Goal: Information Seeking & Learning: Learn about a topic

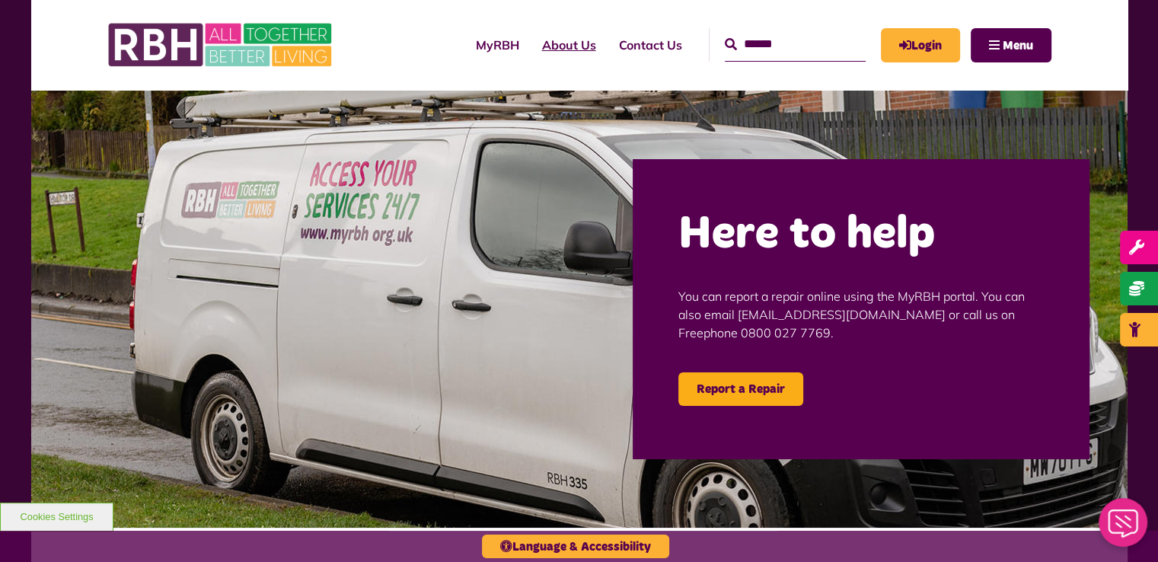
click at [544, 45] on link "About Us" at bounding box center [569, 44] width 77 height 41
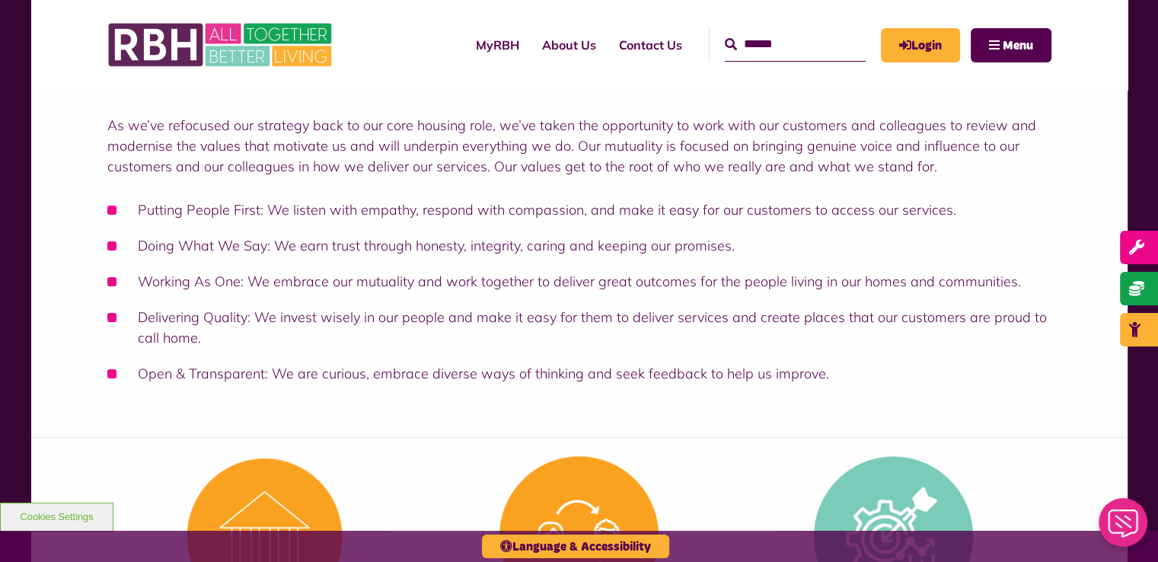
scroll to position [263, 0]
click at [488, 400] on div "Rochdale Boroughwide Housing Limited (RBH) is the UK’s first tenant and employe…" at bounding box center [579, 214] width 1096 height 447
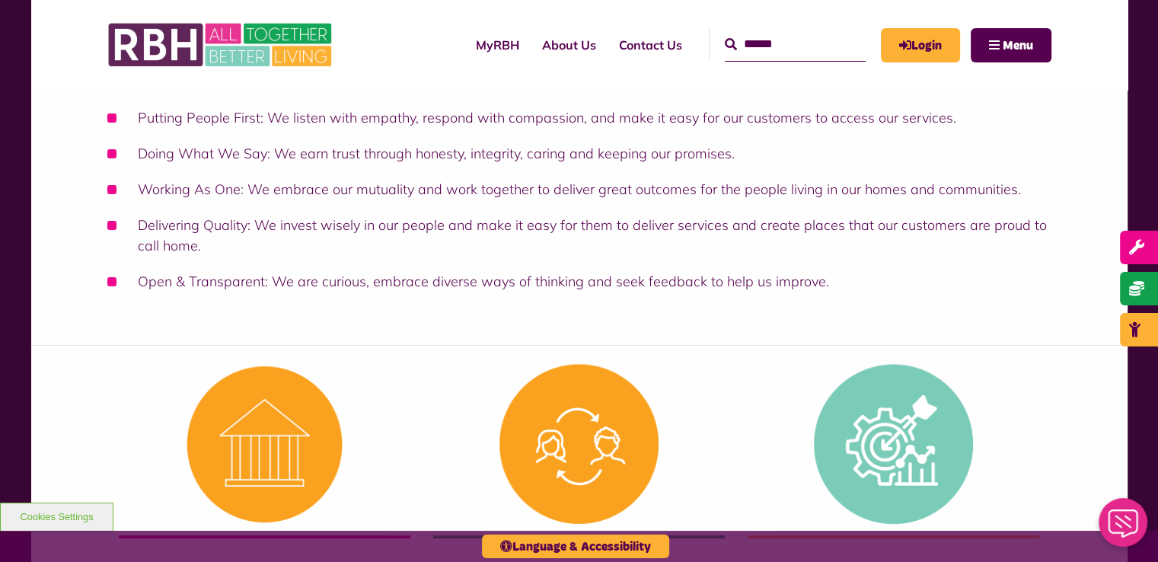
scroll to position [353, 0]
